Goal: Browse casually

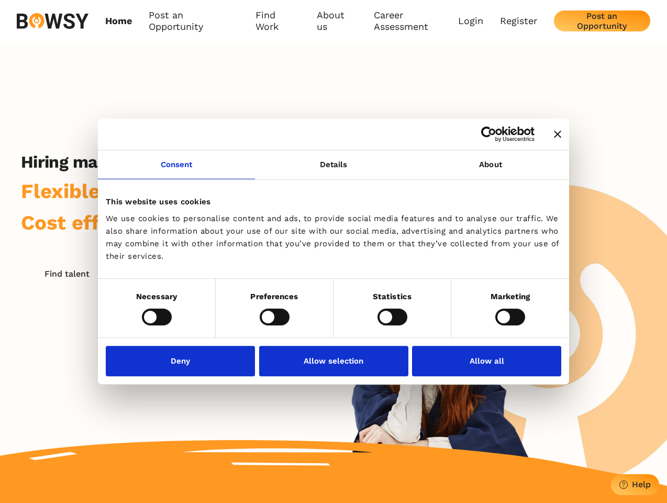
click at [554, 135] on icon "Close banner" at bounding box center [557, 133] width 7 height 7
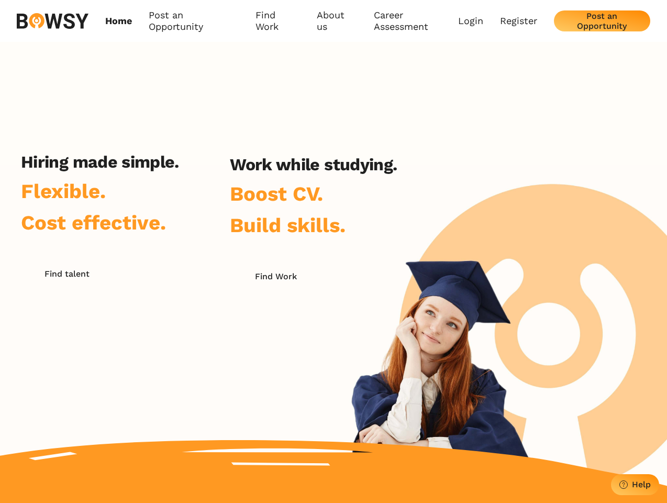
click at [177, 171] on h2 "Hiring made simple." at bounding box center [100, 162] width 158 height 20
click at [334, 171] on h2 "Work while studying." at bounding box center [313, 165] width 167 height 20
click at [491, 171] on div "Hiring made simple. Flexible. Cost effective. Find talent Work while studying. …" at bounding box center [333, 264] width 667 height 444
click at [157, 316] on div "Hiring made simple. Flexible. Cost effective. Find talent Work while studying. …" at bounding box center [209, 285] width 418 height 267
click at [274, 316] on div "Hiring made simple. Flexible. Cost effective. Find talent Work while studying. …" at bounding box center [209, 285] width 418 height 267
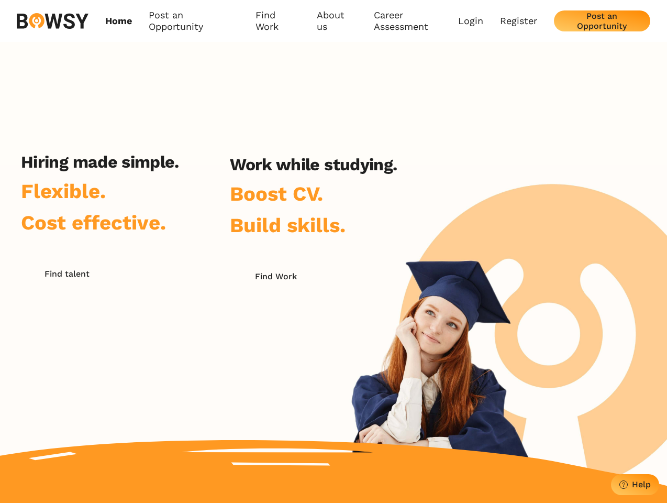
click at [392, 316] on div "Hiring made simple. Flexible. Cost effective. Find talent Work while studying. …" at bounding box center [209, 285] width 418 height 267
click at [510, 316] on div "Hiring made simple. Flexible. Cost effective. Find talent Work while studying. …" at bounding box center [333, 264] width 667 height 444
click at [183, 360] on div "Hiring made simple. Flexible. Cost effective. Find talent Work while studying. …" at bounding box center [209, 285] width 418 height 267
click at [334, 360] on div "Hiring made simple. Flexible. Cost effective. Find talent Work while studying. …" at bounding box center [209, 285] width 418 height 267
